Goal: Check status: Check status

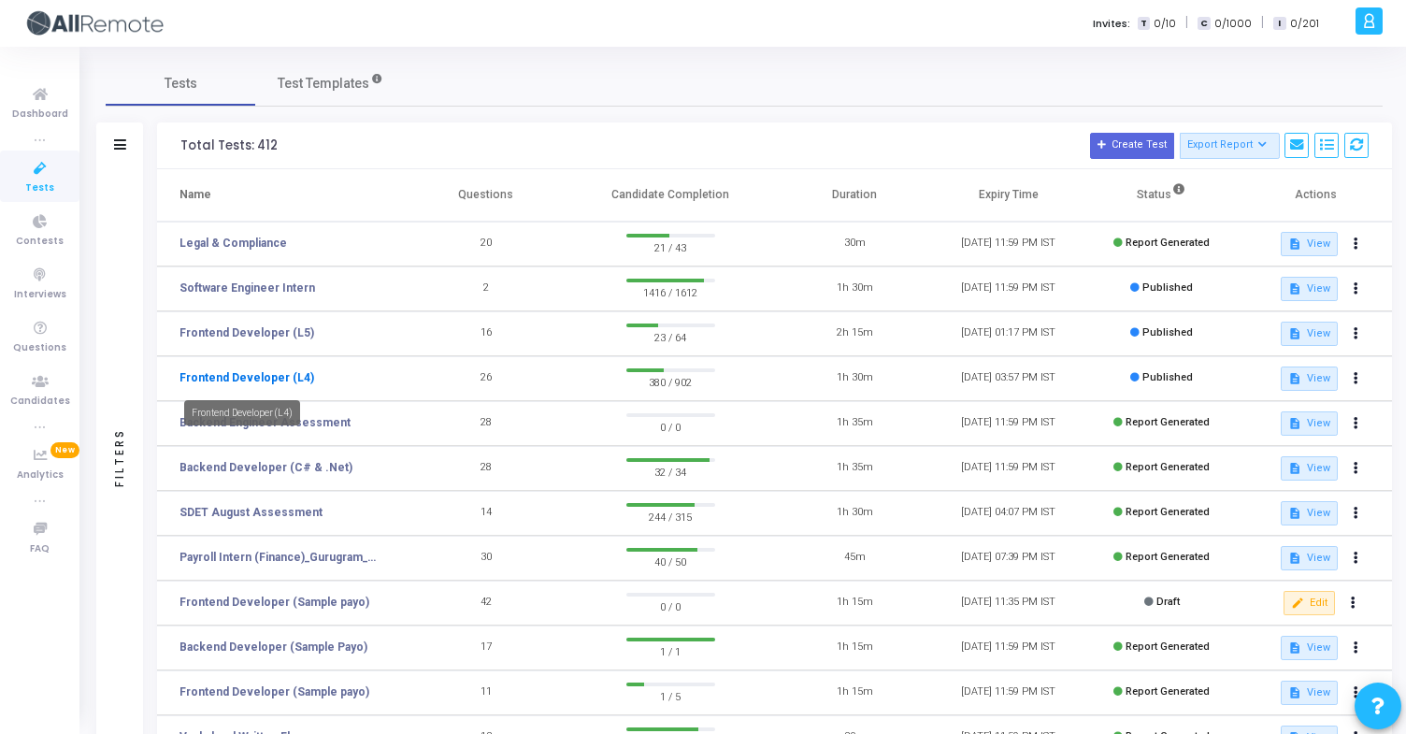
click at [222, 379] on link "Frontend Developer (L4)" at bounding box center [246, 377] width 135 height 17
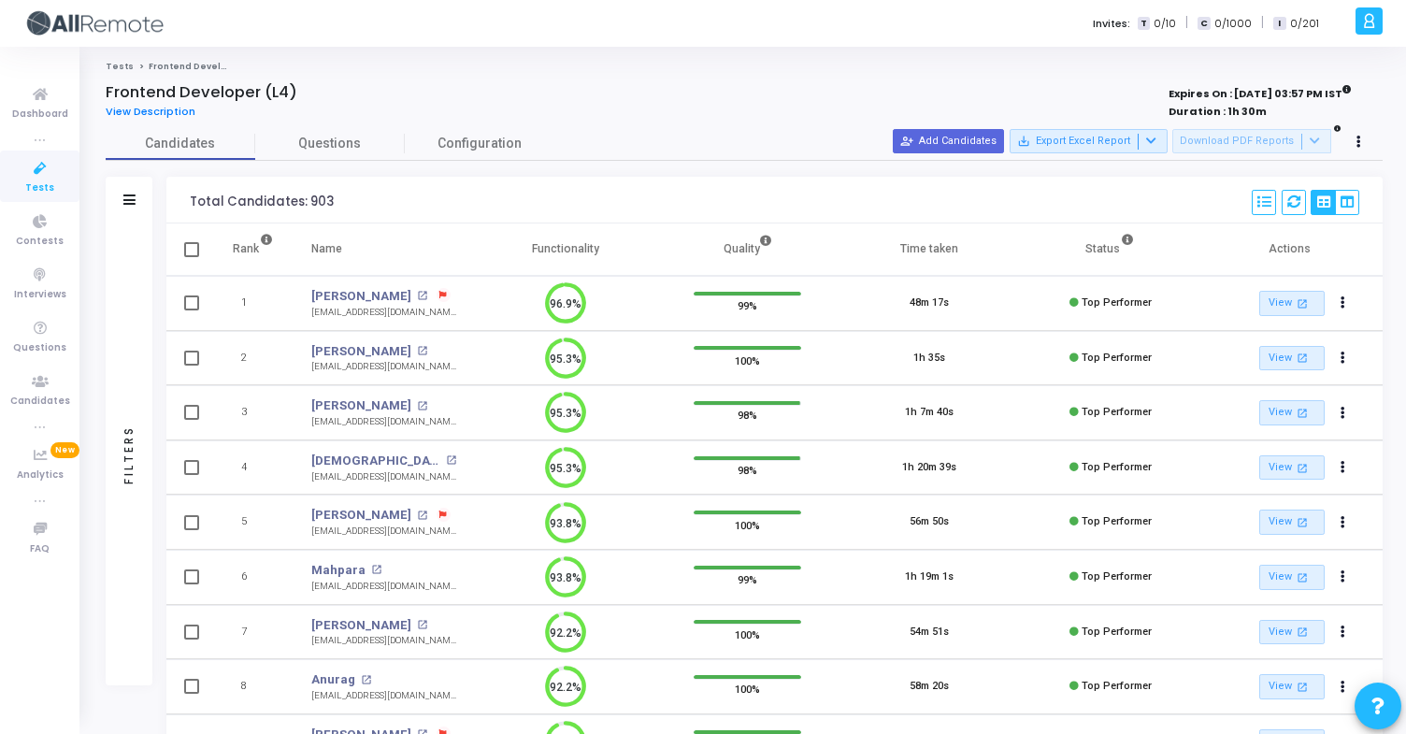
click at [137, 191] on div "Filters" at bounding box center [129, 200] width 47 height 47
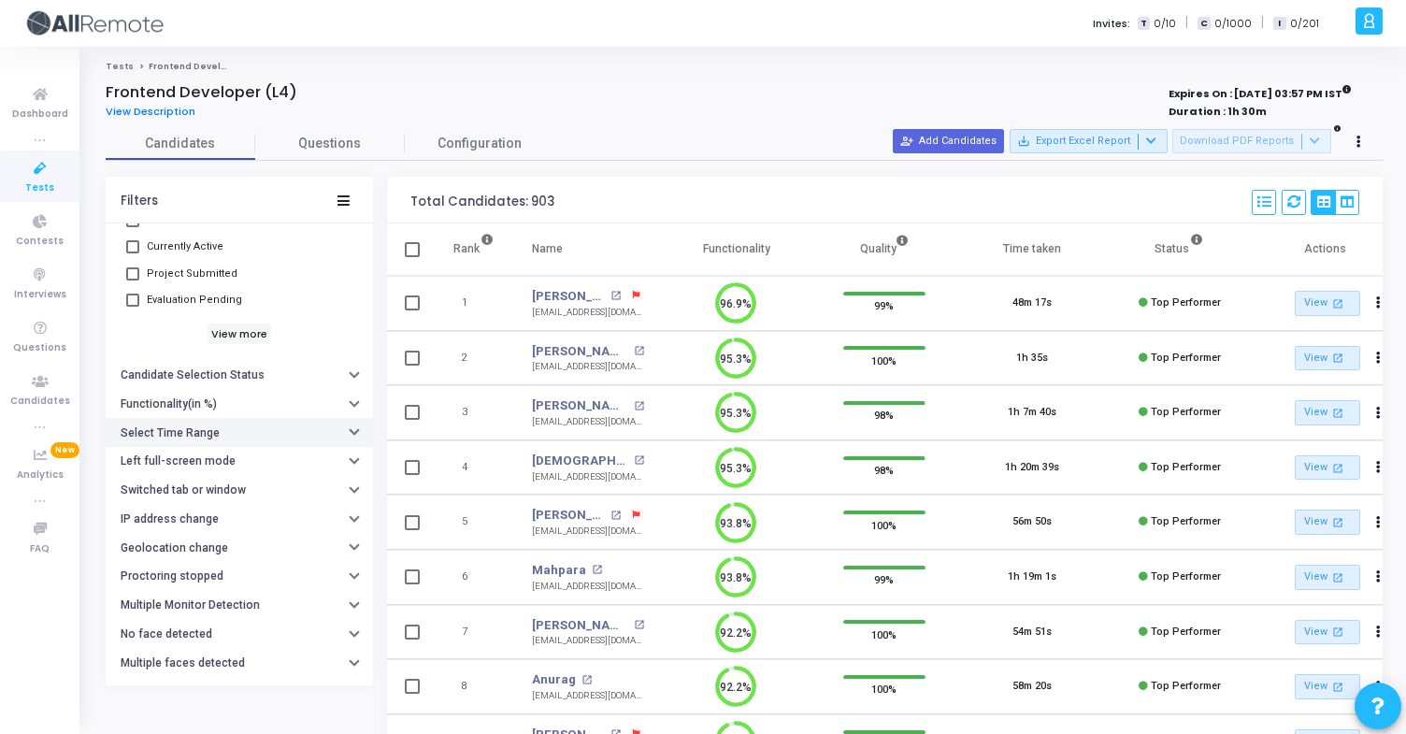
click at [201, 423] on button "Select Time Range" at bounding box center [239, 432] width 267 height 29
click at [236, 466] on input "text" at bounding box center [277, 470] width 138 height 11
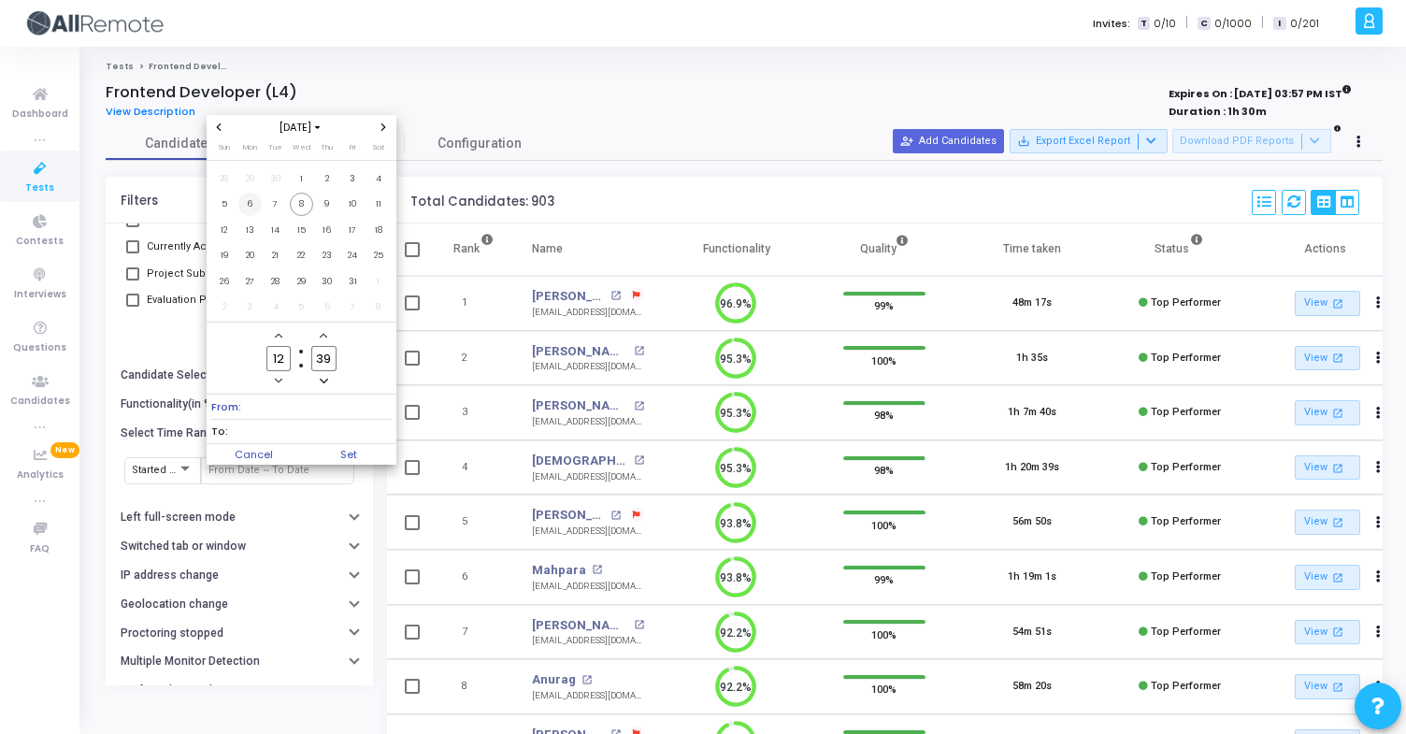
click at [256, 204] on span "6" at bounding box center [249, 204] width 23 height 23
click at [294, 205] on span "8" at bounding box center [301, 204] width 23 height 23
click at [343, 451] on span "Set" at bounding box center [348, 454] width 95 height 21
type input "[DATE] 12:39 PM - [DATE] 12:39 PM"
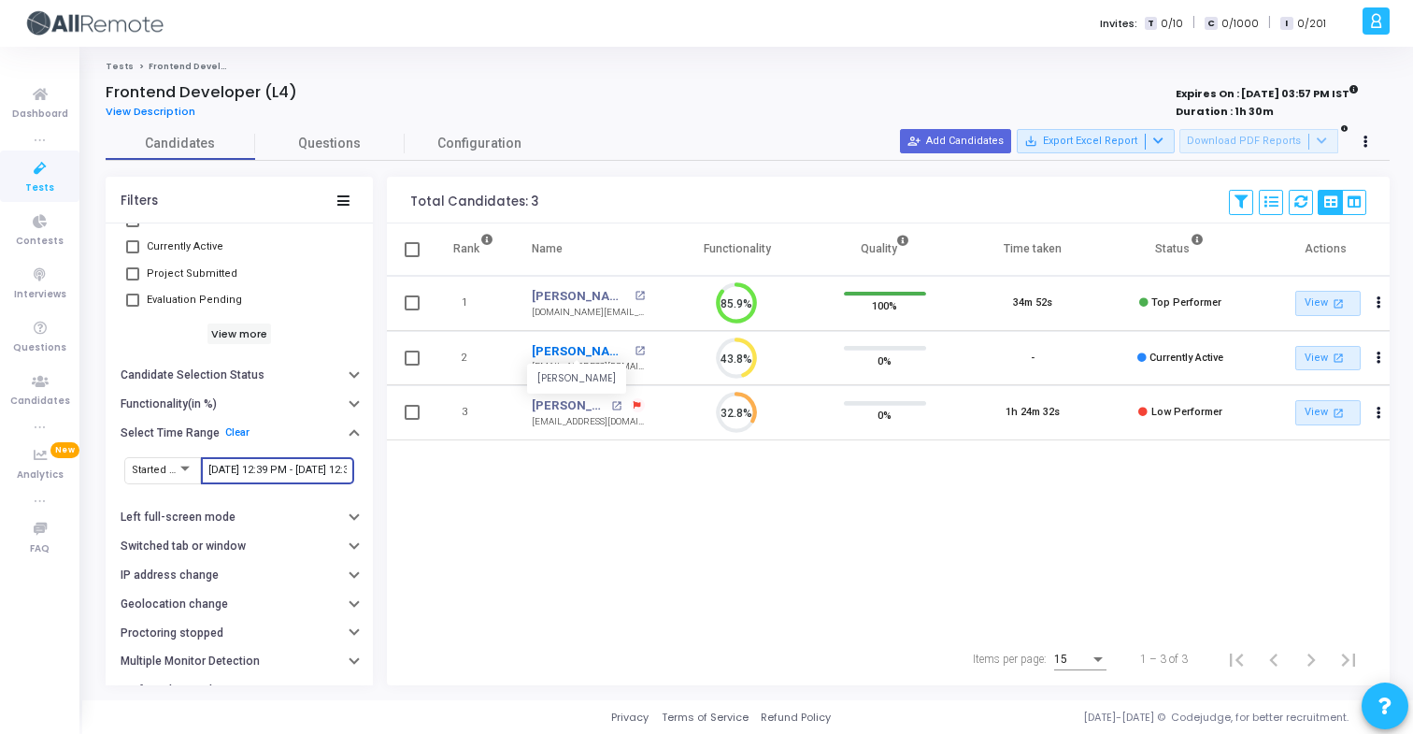
click at [565, 347] on link "[PERSON_NAME]" at bounding box center [580, 351] width 97 height 19
